Goal: Transaction & Acquisition: Book appointment/travel/reservation

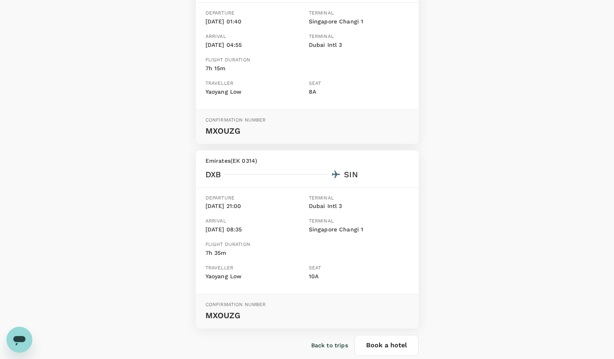
click at [509, 79] on div "Your booking request has been sent for review Your booking will only be charged…" at bounding box center [307, 123] width 614 height 515
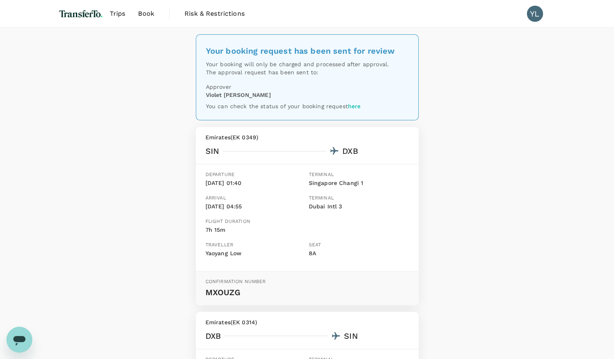
click at [352, 106] on link "here" at bounding box center [354, 106] width 13 height 6
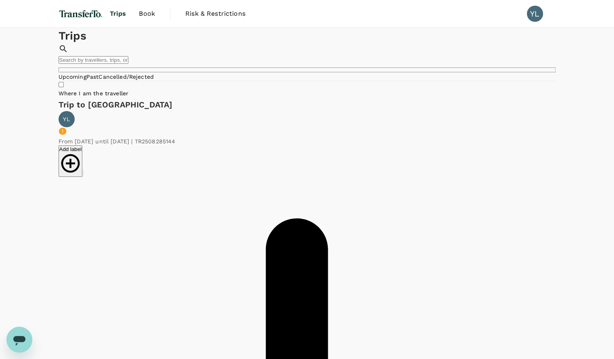
click at [86, 13] on img at bounding box center [80, 14] width 45 height 18
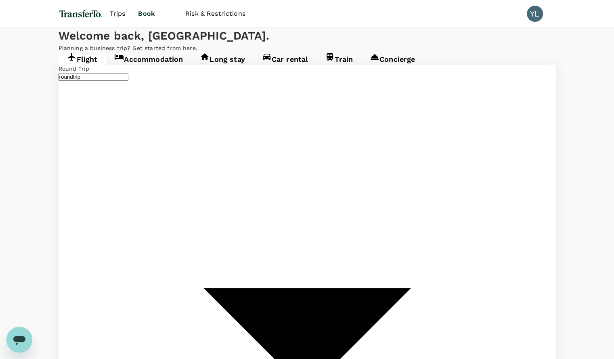
type input "[GEOGRAPHIC_DATA], [GEOGRAPHIC_DATA] (any)"
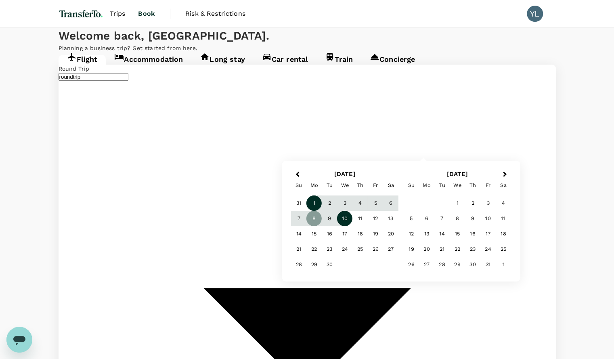
click at [312, 203] on div "1" at bounding box center [313, 202] width 15 height 15
click at [345, 201] on div "3" at bounding box center [344, 202] width 15 height 15
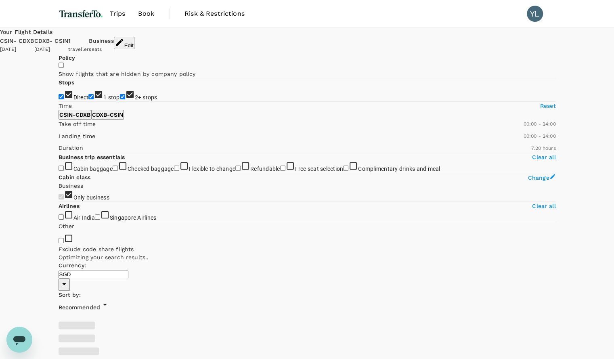
type input "1840"
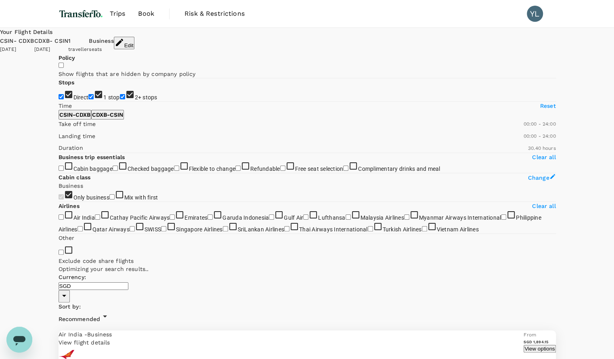
click at [103, 100] on span "1 stop" at bounding box center [111, 97] width 17 height 6
click at [88, 99] on input "1 stop" at bounding box center [90, 96] width 5 height 5
checkbox input "false"
click at [120, 99] on input "2+ stops" at bounding box center [122, 96] width 5 height 5
checkbox input "false"
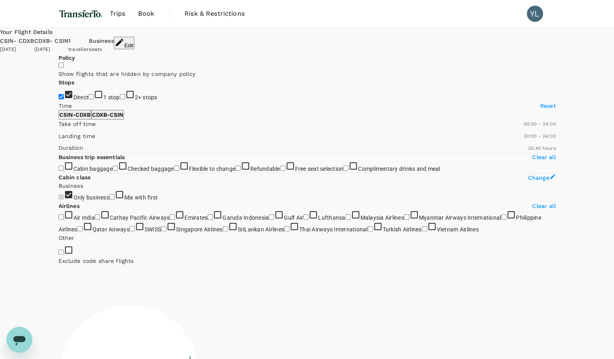
click at [40, 160] on div "Your Flight Details CSIN - CDXB 01 Sep 2025 CDXB - CSIN 03 Sep 2025 1 traveller…" at bounding box center [307, 258] width 614 height 460
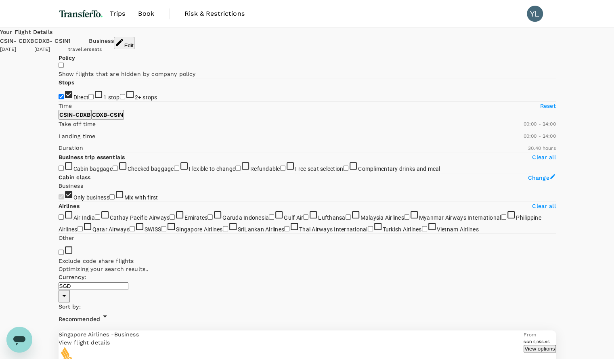
type input "2085"
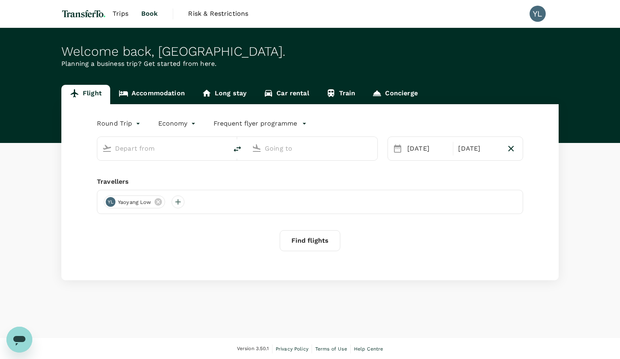
type input "business"
type input "[GEOGRAPHIC_DATA], [GEOGRAPHIC_DATA] (any)"
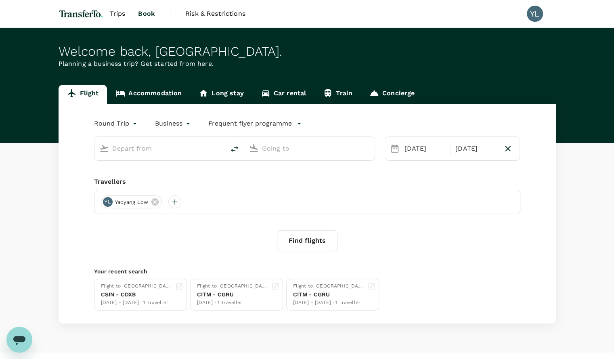
type input "[GEOGRAPHIC_DATA], [GEOGRAPHIC_DATA] (any)"
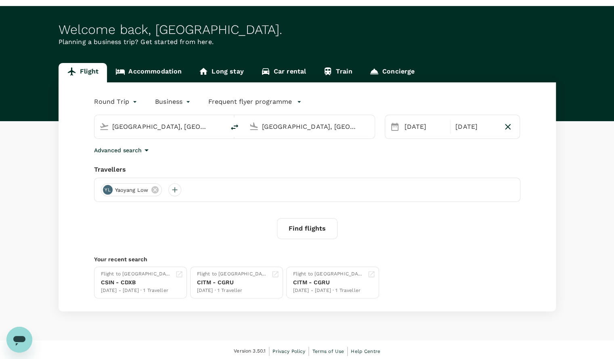
scroll to position [23, 0]
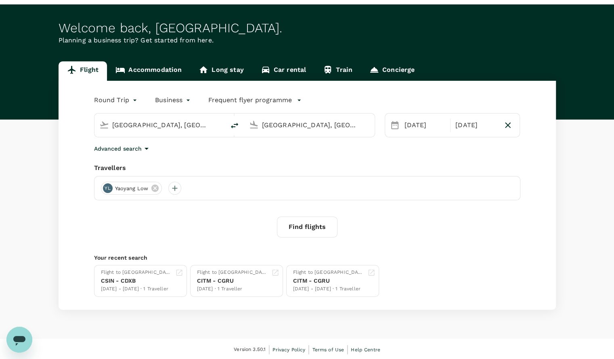
click at [409, 153] on div "Round Trip roundtrip Business business Frequent flyer programme [GEOGRAPHIC_DAT…" at bounding box center [306, 195] width 497 height 229
click at [342, 120] on input "[GEOGRAPHIC_DATA], [GEOGRAPHIC_DATA] (any)" at bounding box center [310, 125] width 96 height 13
click at [313, 157] on div "Round Trip roundtrip Business business Frequent flyer programme [GEOGRAPHIC_DAT…" at bounding box center [306, 195] width 497 height 229
click at [303, 225] on button "Find flights" at bounding box center [307, 226] width 61 height 21
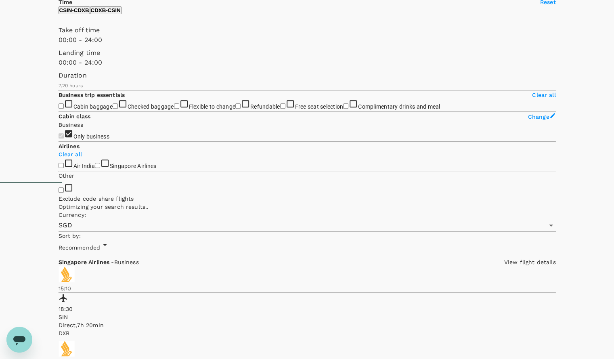
type input "1180"
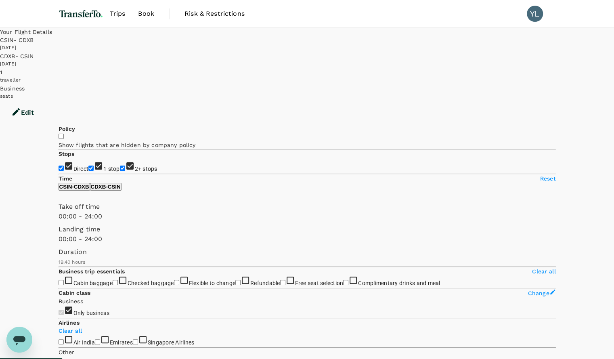
click at [103, 165] on span "1 stop" at bounding box center [111, 168] width 17 height 6
click at [88, 165] on input "1 stop" at bounding box center [90, 167] width 5 height 5
checkbox input "false"
click at [135, 166] on span "2+ stops" at bounding box center [146, 169] width 23 height 8
click at [120, 166] on input "2+ stops" at bounding box center [122, 167] width 5 height 5
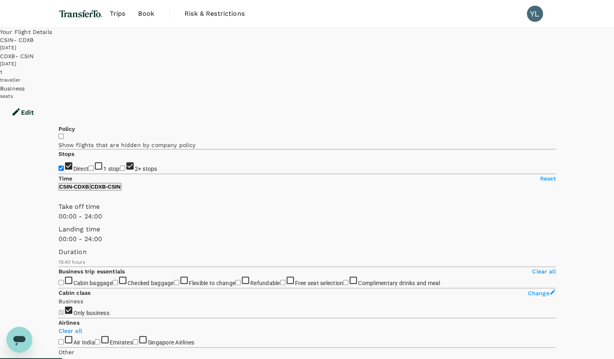
checkbox input "false"
click at [27, 198] on div "Your Flight Details CSIN - CDXB [DATE] CDXB - CSIN [DATE] 1 traveller Business …" at bounding box center [307, 315] width 614 height 574
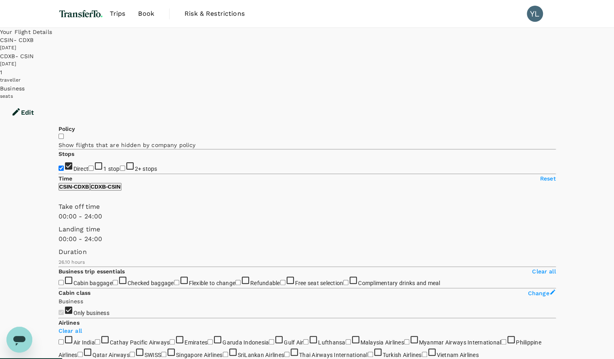
type input "1570"
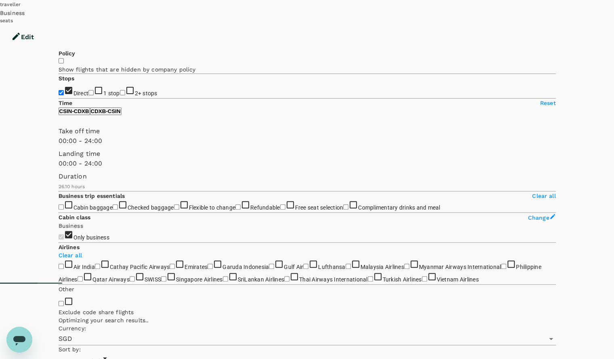
scroll to position [93, 0]
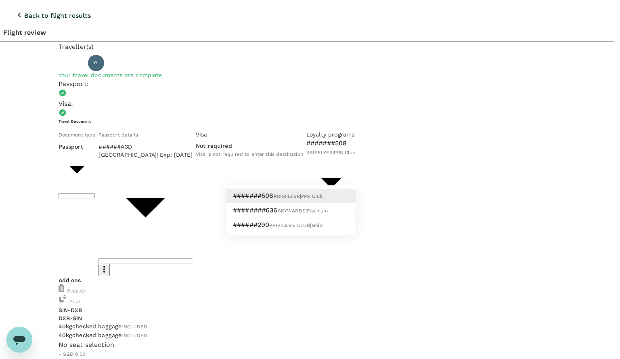
click at [316, 209] on span "SKYWARDS | Platinum" at bounding box center [303, 211] width 50 height 6
type input "9a996497-e086-4521-8955-6ca2b19118d3"
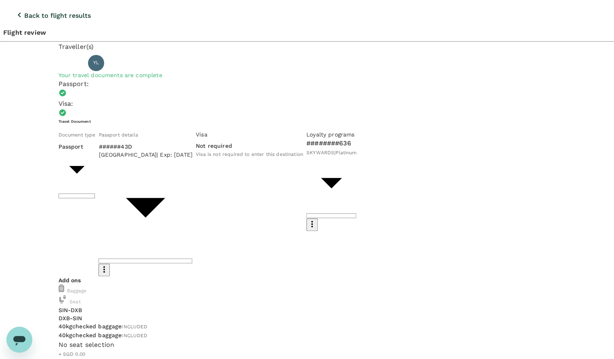
click at [317, 340] on div "No seat selection + SGD 0.00" at bounding box center [306, 354] width 497 height 28
click at [68, 358] on button "button" at bounding box center [63, 363] width 10 height 10
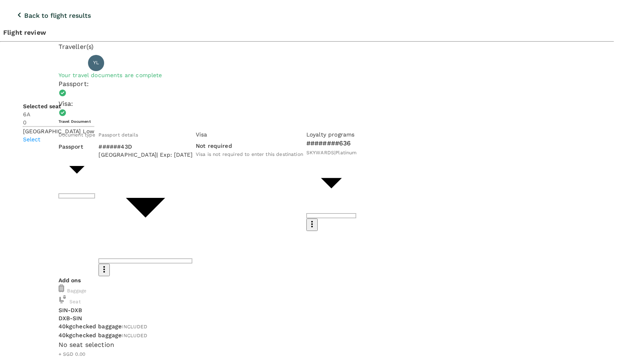
click at [94, 135] on p "Select" at bounding box center [58, 139] width 71 height 8
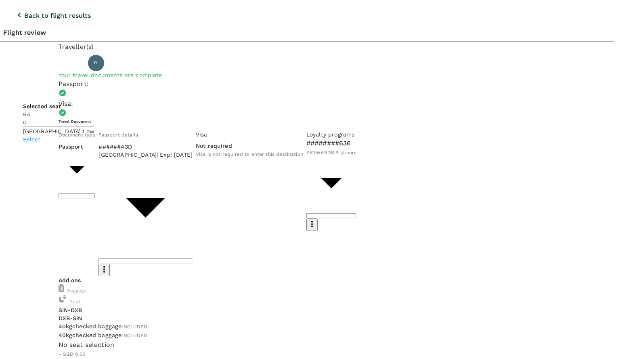
click at [94, 136] on p "Select" at bounding box center [58, 139] width 71 height 8
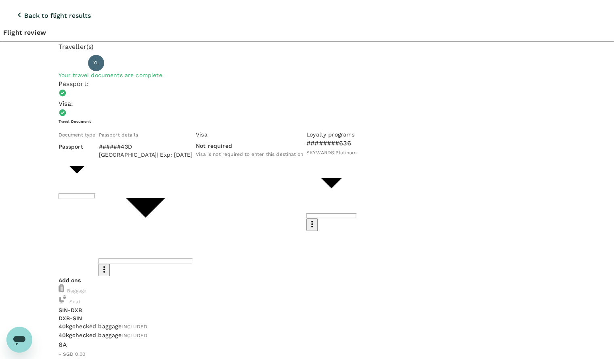
type input "9f86f5ea-eef2-4806-bc5d-0eeed3f8957b"
type textarea "Canceld the last one before it was issued for free. rebooking another date meet…"
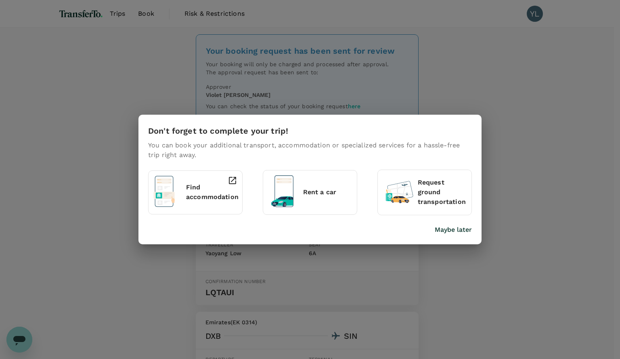
click at [463, 93] on div "Don't forget to complete your trip! You can book your additional transport, acc…" at bounding box center [310, 179] width 620 height 359
